Goal: Task Accomplishment & Management: Use online tool/utility

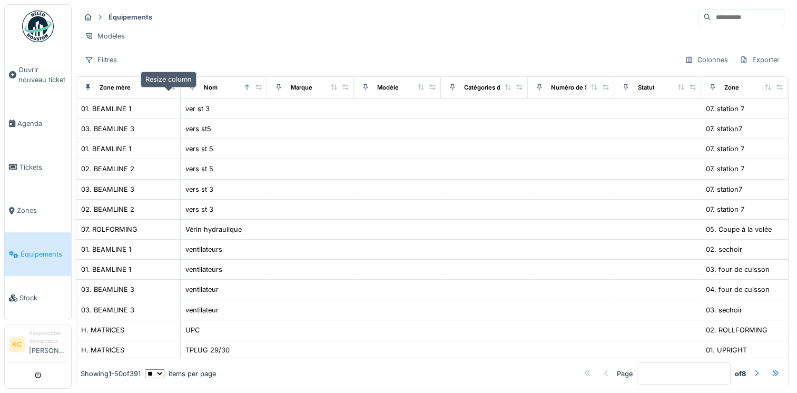
click at [169, 90] on icon at bounding box center [171, 87] width 7 height 6
click at [739, 67] on div "Exporter" at bounding box center [759, 59] width 49 height 15
click at [612, 65] on div "Filtres Colonnes Exporter" at bounding box center [432, 59] width 704 height 15
click at [689, 66] on div "Colonnes" at bounding box center [706, 59] width 53 height 15
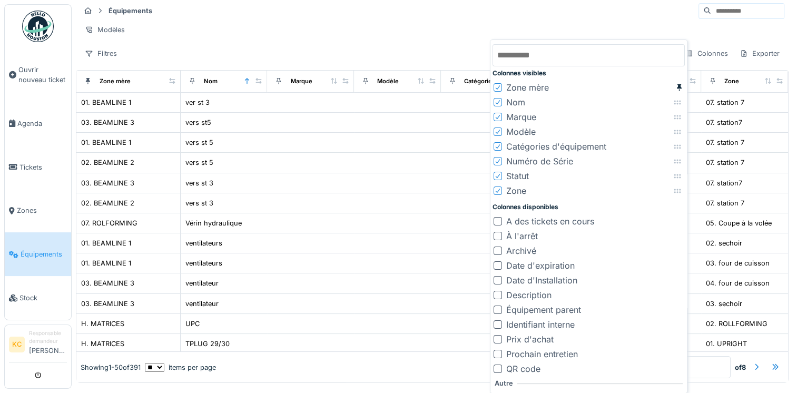
click at [498, 160] on icon at bounding box center [497, 161] width 4 height 4
click at [500, 117] on icon at bounding box center [497, 116] width 6 height 5
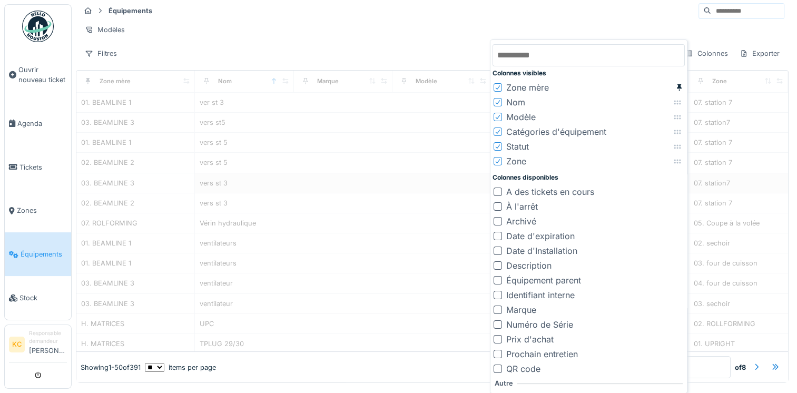
click at [453, 50] on div "Équipements Modèles Filtres Colonnes Exporter" at bounding box center [432, 32] width 712 height 68
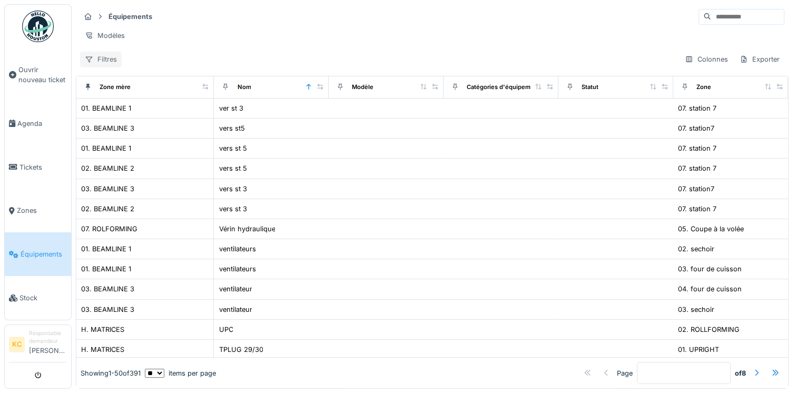
click at [100, 62] on div "Filtres" at bounding box center [101, 59] width 42 height 15
click at [352, 66] on div "Filtres Colonnes Exporter" at bounding box center [432, 59] width 704 height 15
click at [122, 92] on div "Zone mère" at bounding box center [115, 87] width 31 height 9
click at [107, 33] on div "Modèles" at bounding box center [104, 35] width 49 height 15
click at [212, 56] on div "Équipements Modèles Filtres Colonnes Exporter" at bounding box center [432, 38] width 712 height 68
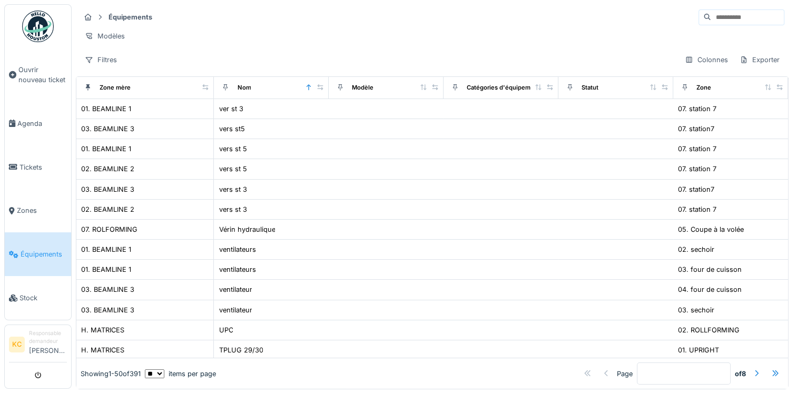
click at [711, 20] on input at bounding box center [747, 17] width 73 height 15
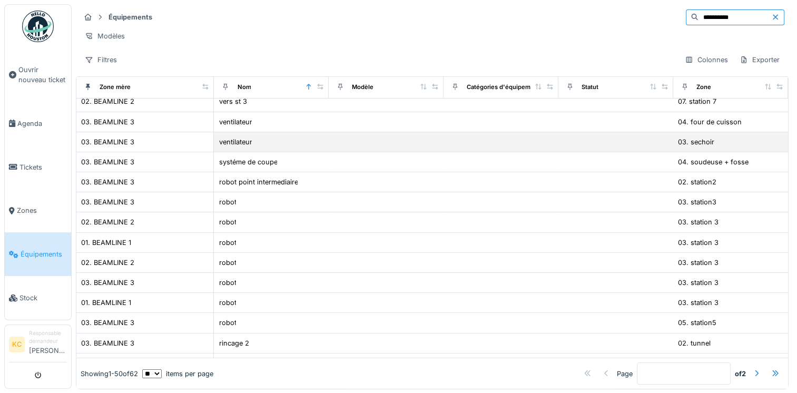
scroll to position [65, 0]
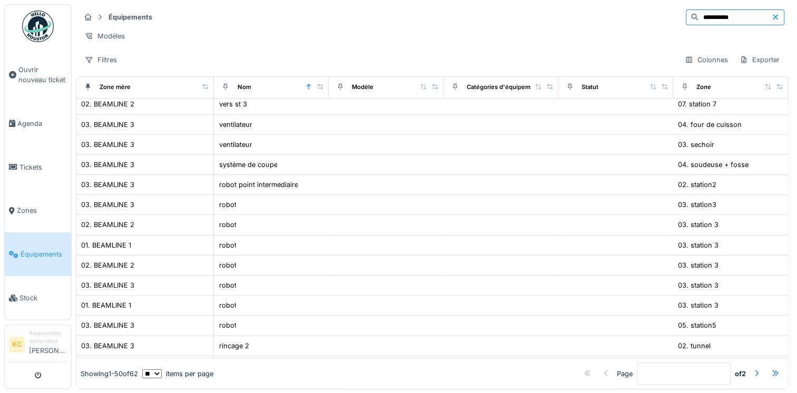
type input "**********"
